Goal: Task Accomplishment & Management: Manage account settings

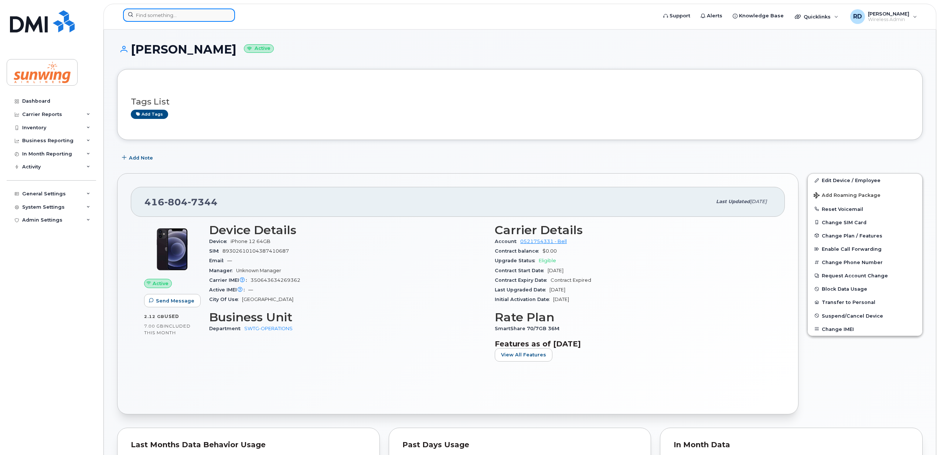
click at [149, 16] on input at bounding box center [179, 15] width 112 height 13
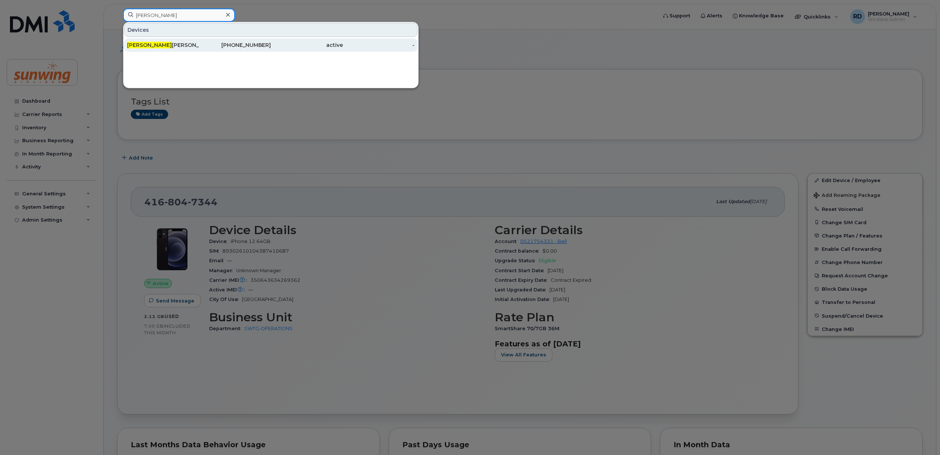
type input "shannon"
click at [145, 44] on span "Shannon" at bounding box center [149, 45] width 45 height 7
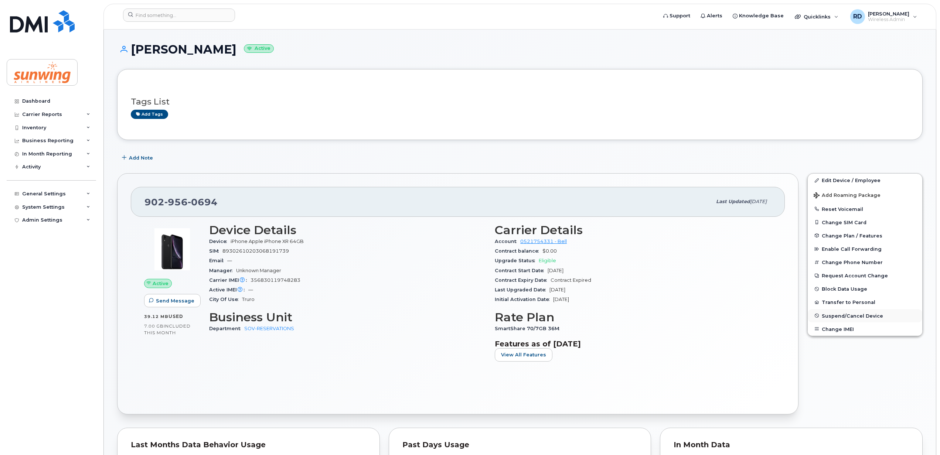
click at [846, 318] on span "Suspend/Cancel Device" at bounding box center [852, 316] width 61 height 6
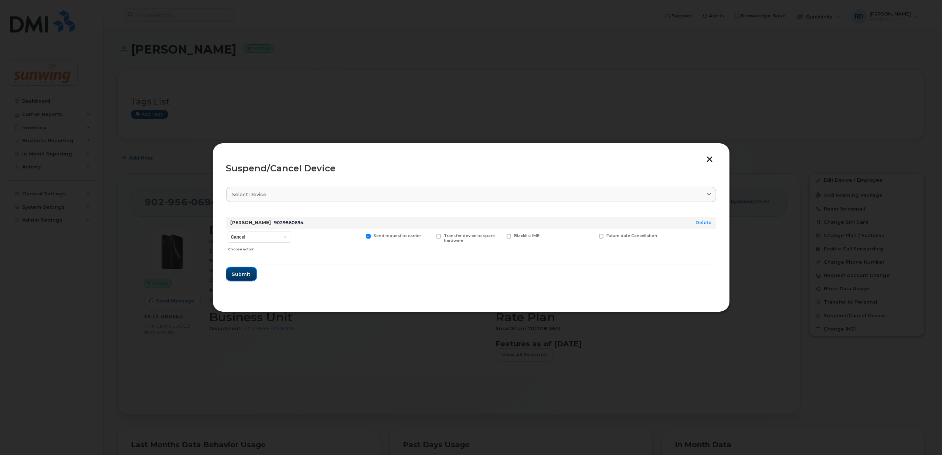
click at [240, 275] on span "Submit" at bounding box center [241, 274] width 18 height 7
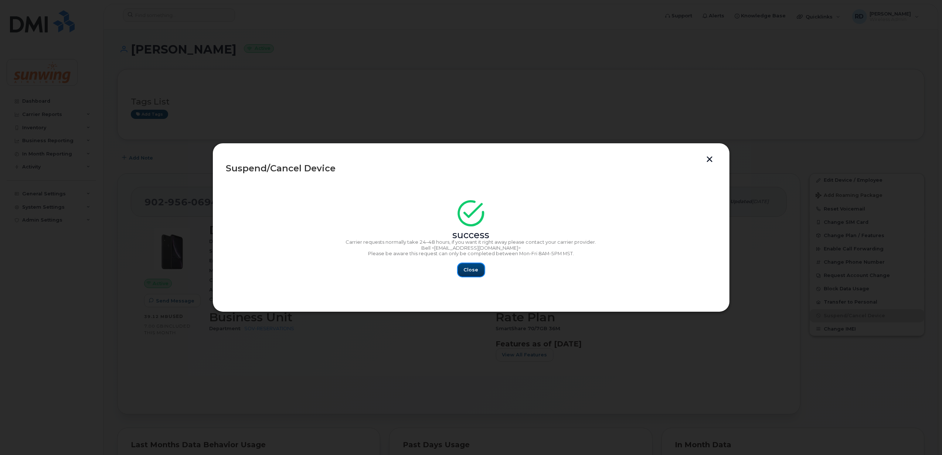
click at [475, 269] on span "Close" at bounding box center [471, 270] width 15 height 7
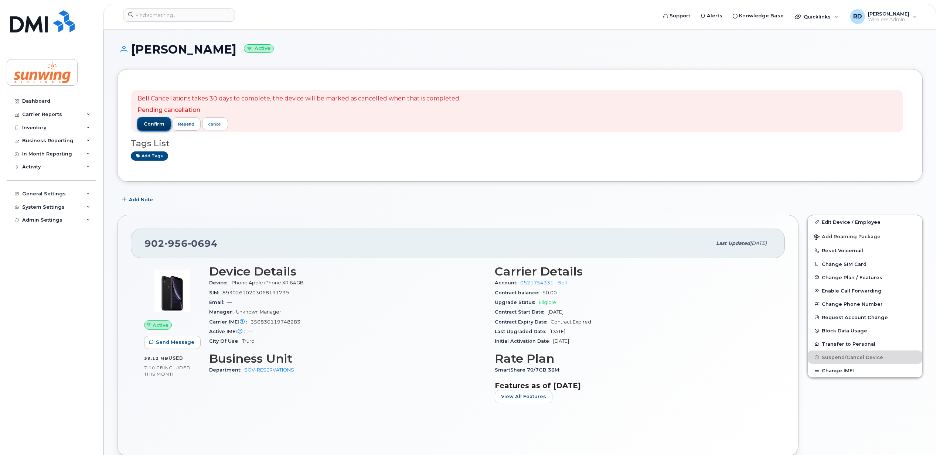
click at [154, 122] on span "confirm" at bounding box center [154, 124] width 21 height 7
